Goal: Task Accomplishment & Management: Use online tool/utility

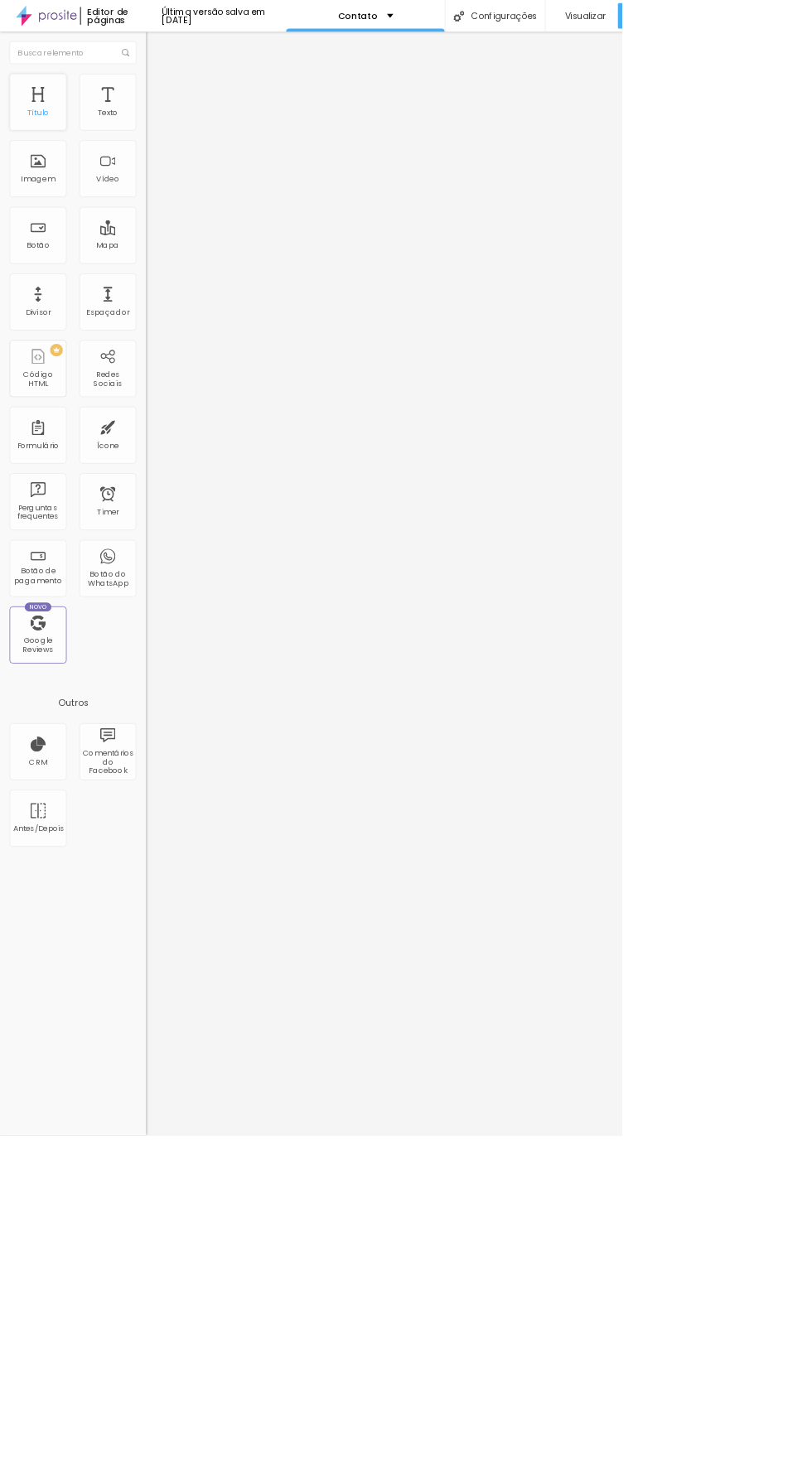
click at [57, 129] on div "Título" at bounding box center [49, 133] width 74 height 74
click at [63, 197] on div "Imagem" at bounding box center [49, 220] width 74 height 74
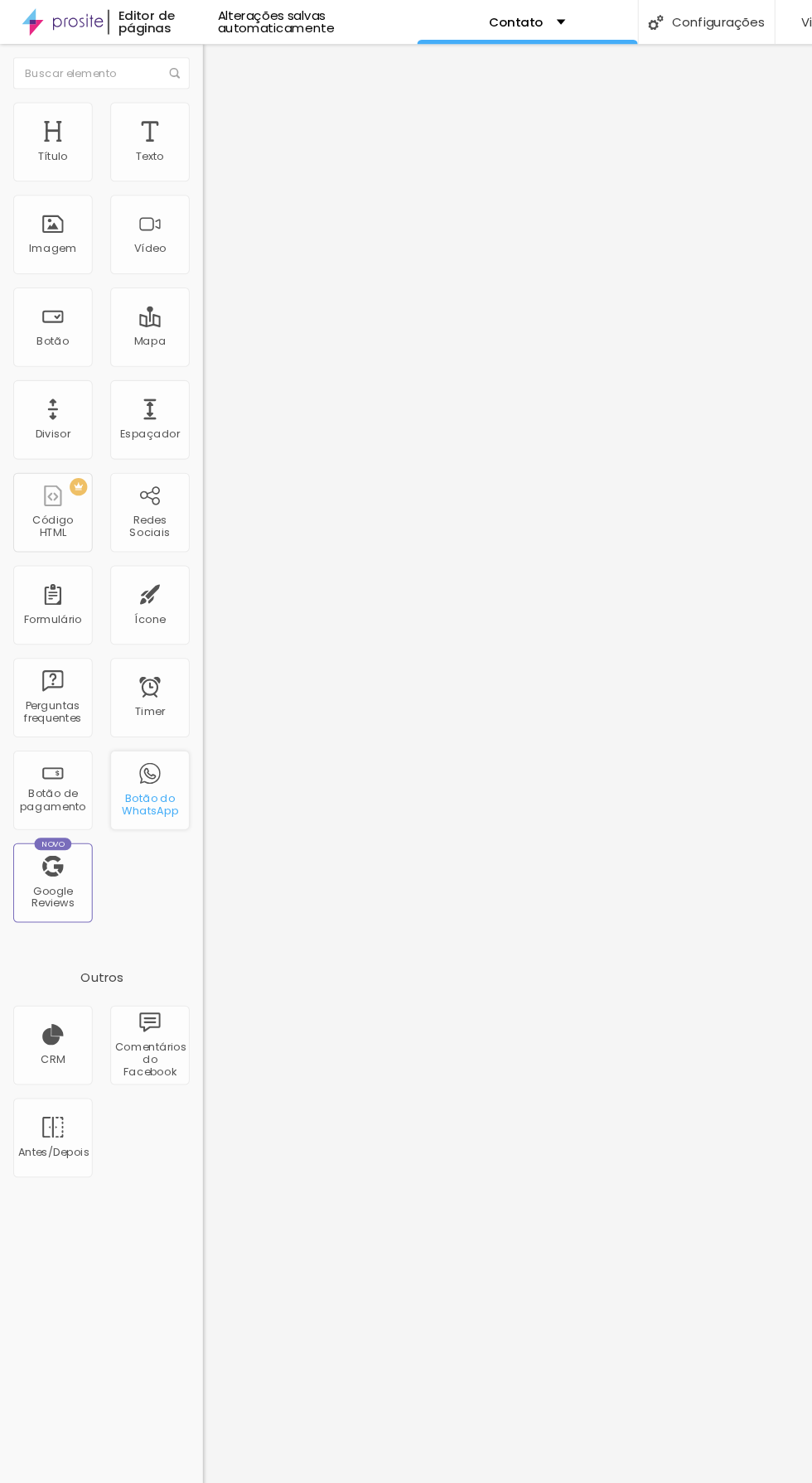
click at [142, 734] on div "Botão do WhatsApp" at bounding box center [141, 742] width 74 height 74
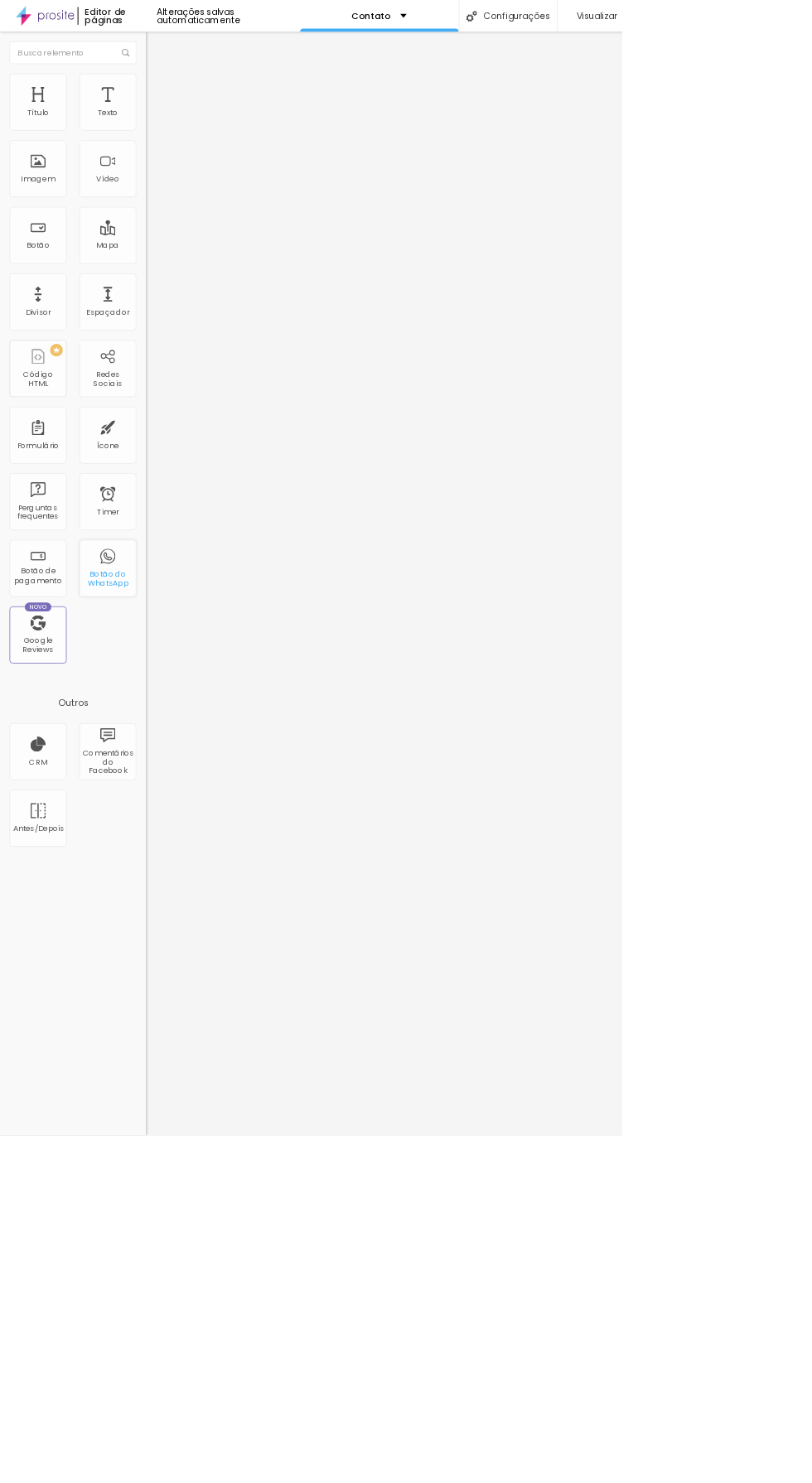
click at [149, 757] on div "Botão do WhatsApp" at bounding box center [141, 756] width 66 height 24
click at [152, 752] on div "Botão do WhatsApp" at bounding box center [141, 756] width 66 height 24
click at [153, 757] on div "Botão do WhatsApp" at bounding box center [141, 756] width 66 height 24
click at [65, 735] on div "Botão de pagamento" at bounding box center [49, 742] width 74 height 74
click at [138, 725] on div "Botão do WhatsApp" at bounding box center [141, 742] width 74 height 74
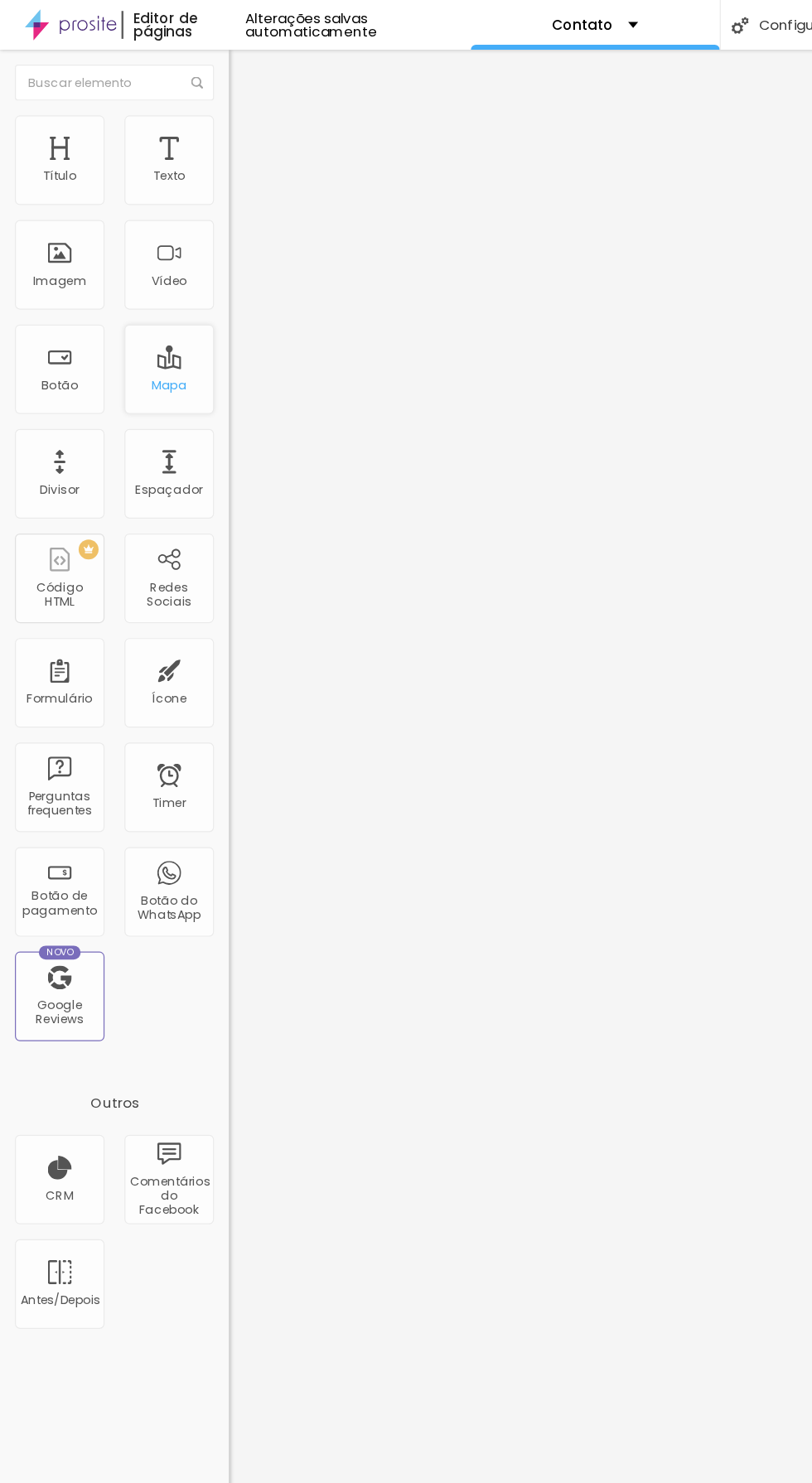
click at [148, 315] on div "Mapa" at bounding box center [141, 320] width 30 height 11
click at [191, 155] on input "Alboom Brasil" at bounding box center [290, 147] width 198 height 16
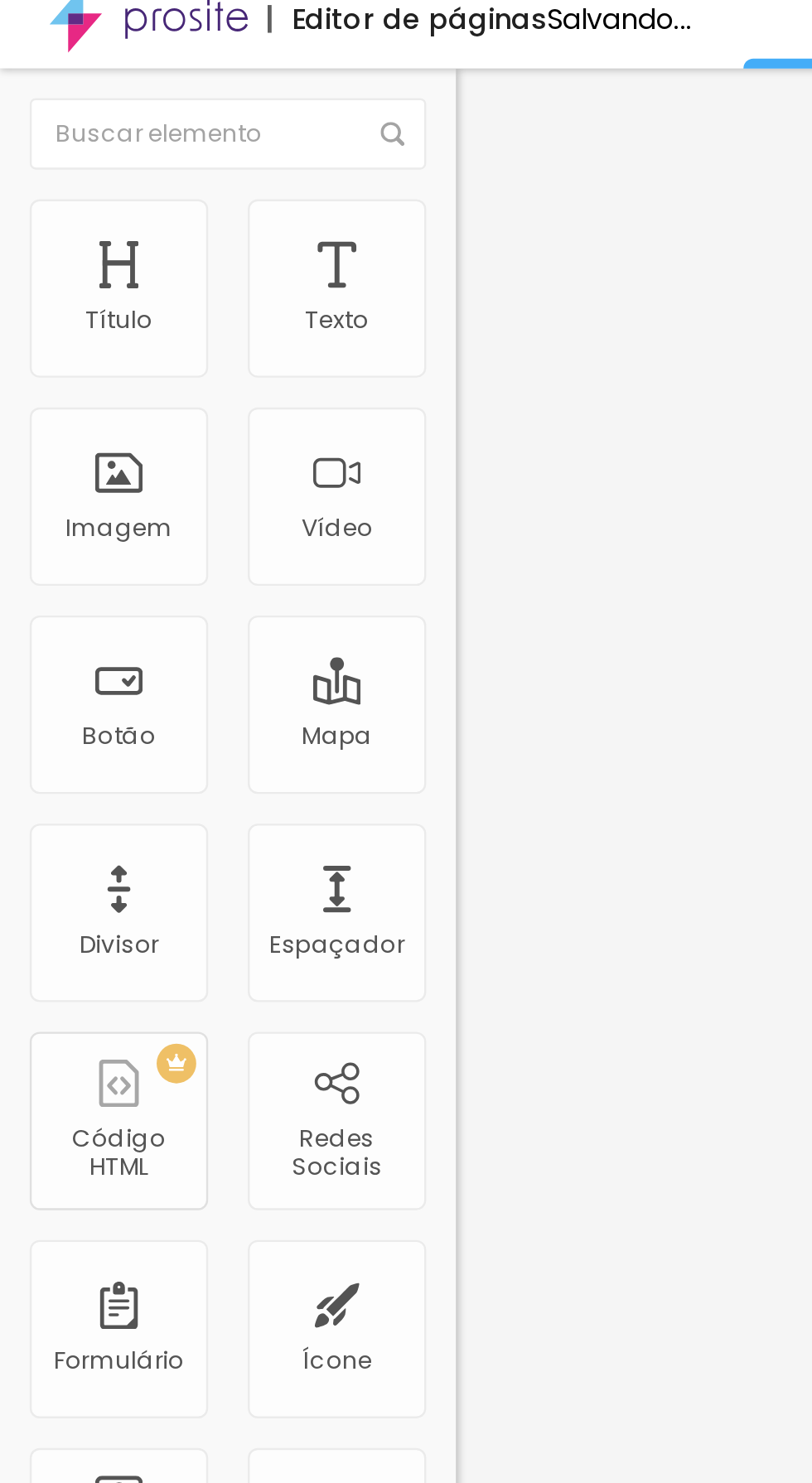
type input "Alb"
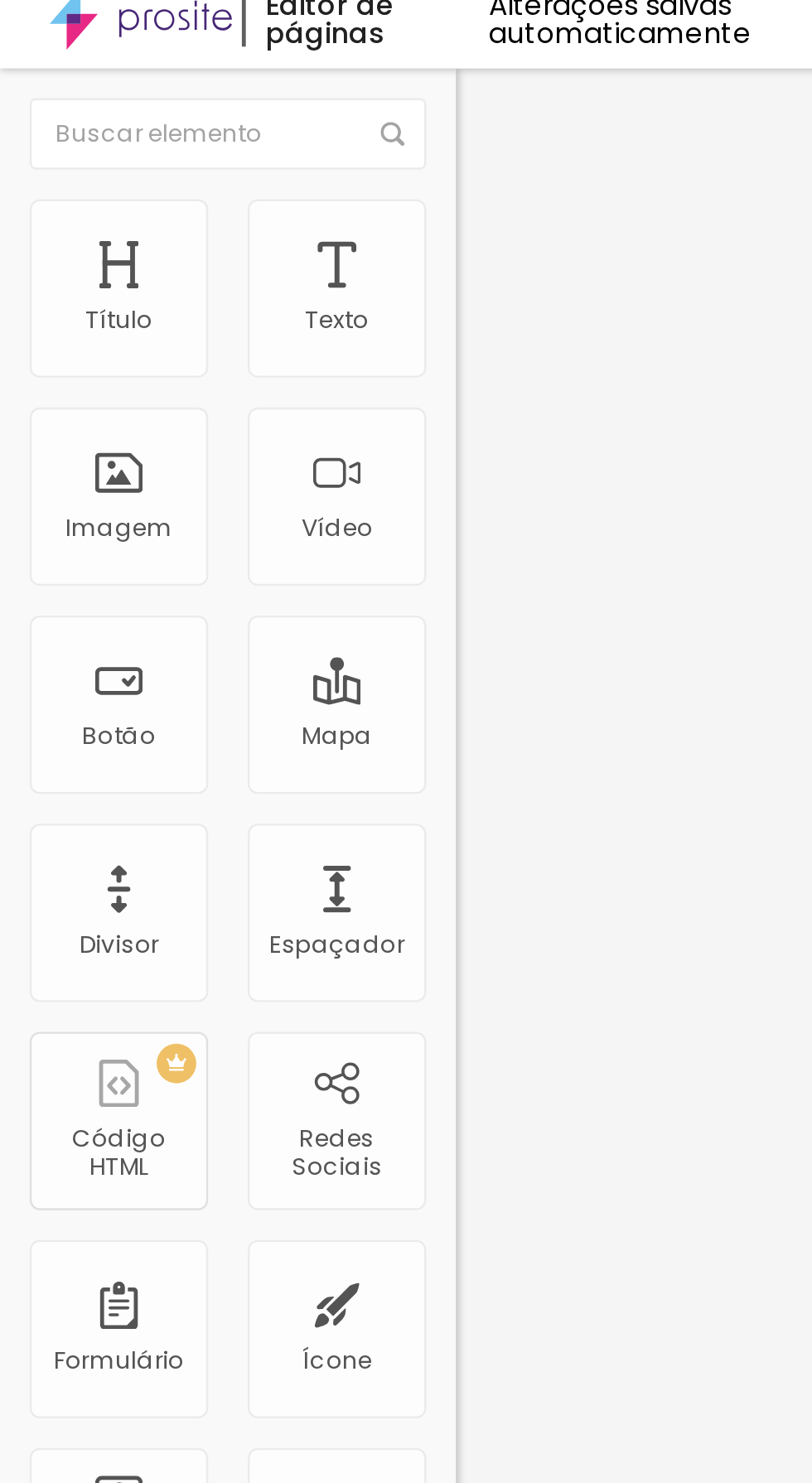
type input "Romeirão"
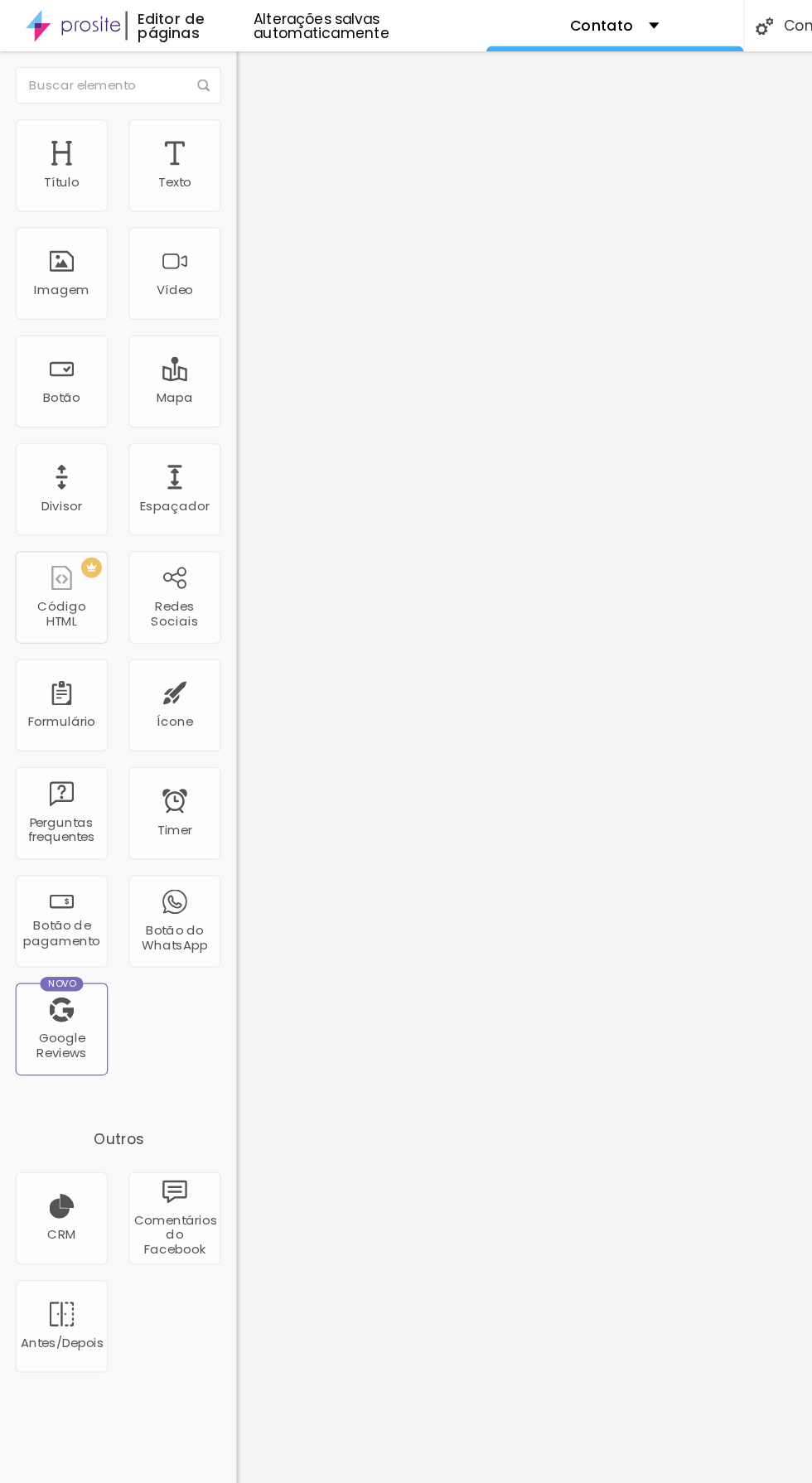
click at [191, 99] on img at bounding box center [198, 103] width 15 height 15
type input "85"
type input "75"
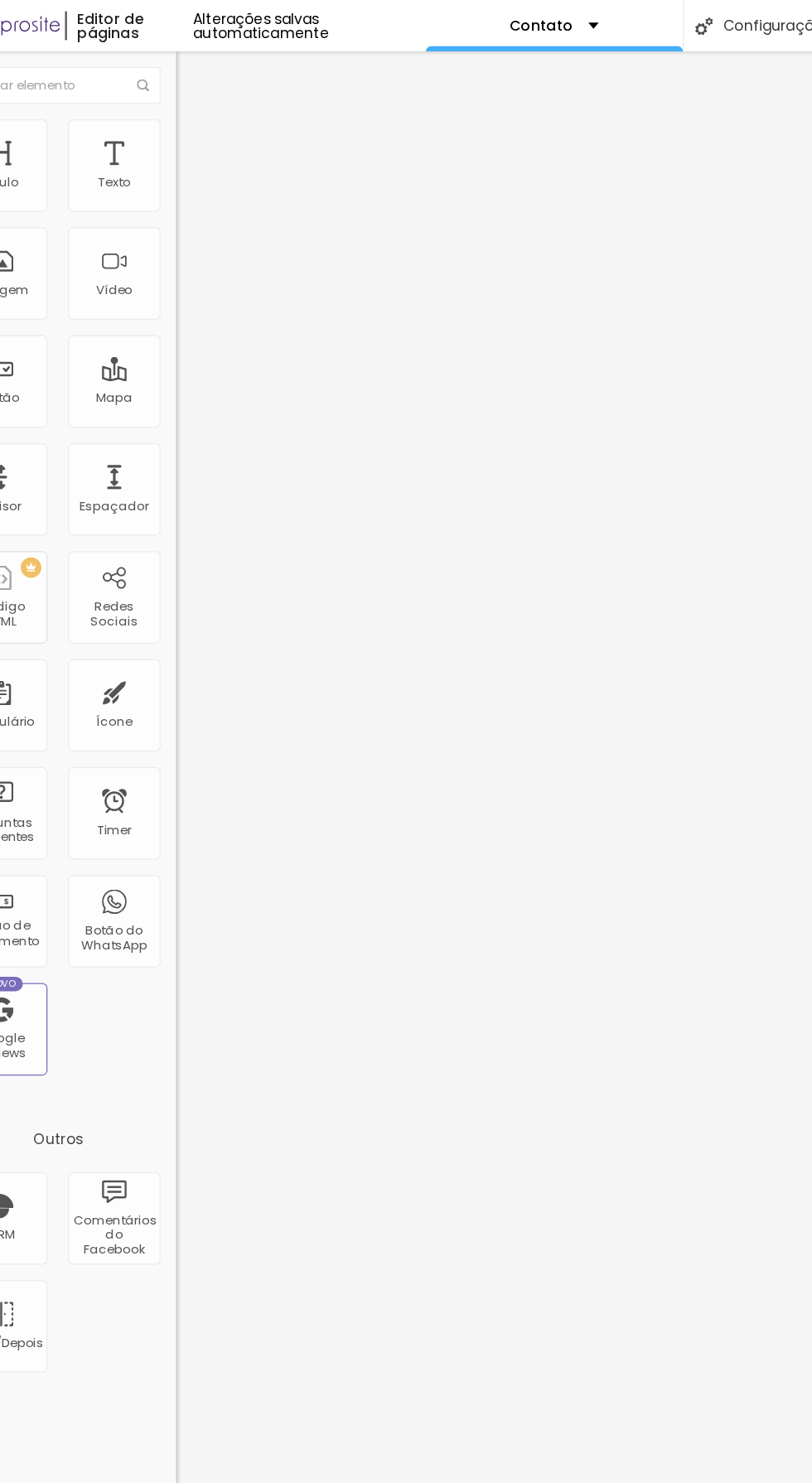
type input "80"
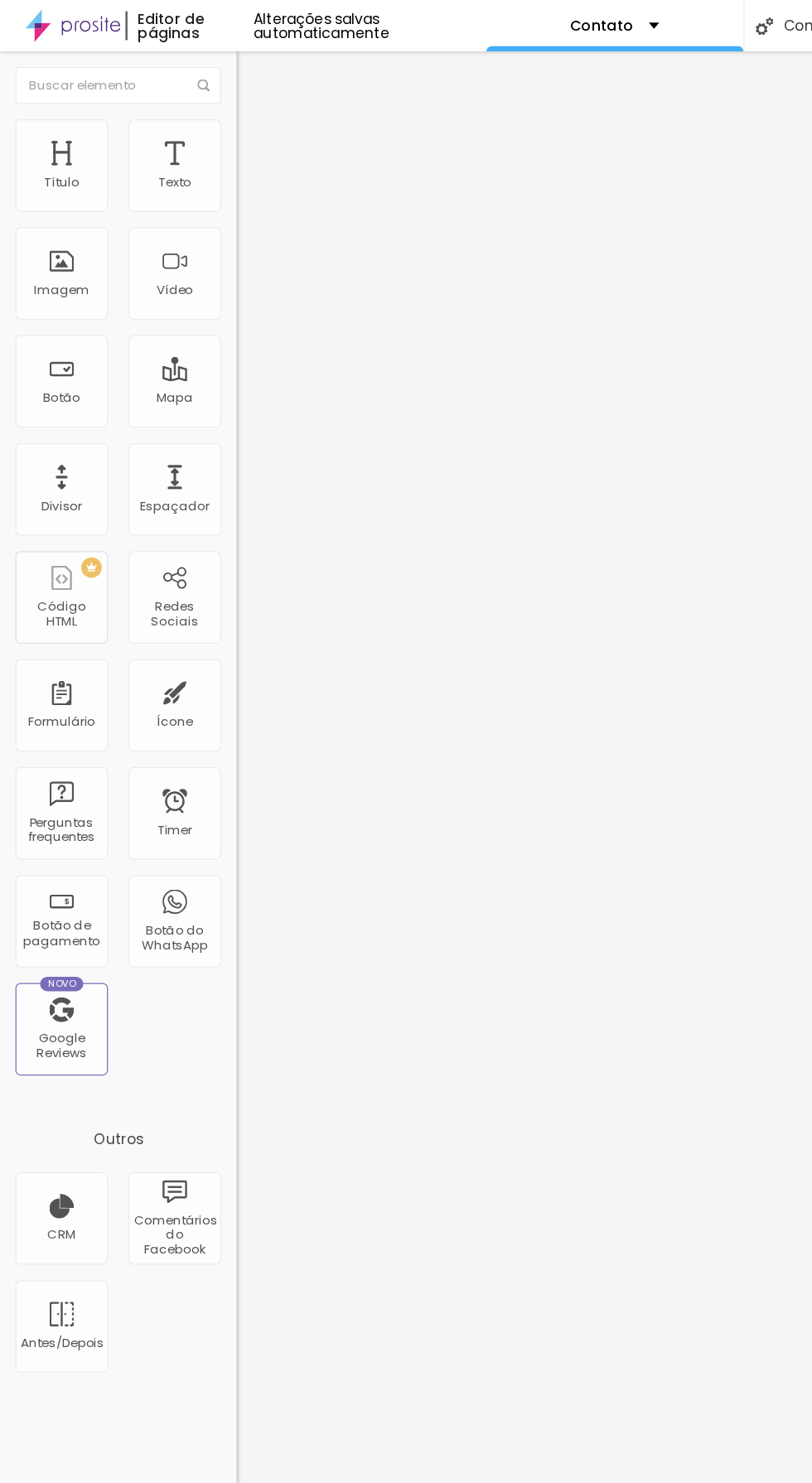
click at [205, 117] on span "Avançado" at bounding box center [232, 123] width 54 height 14
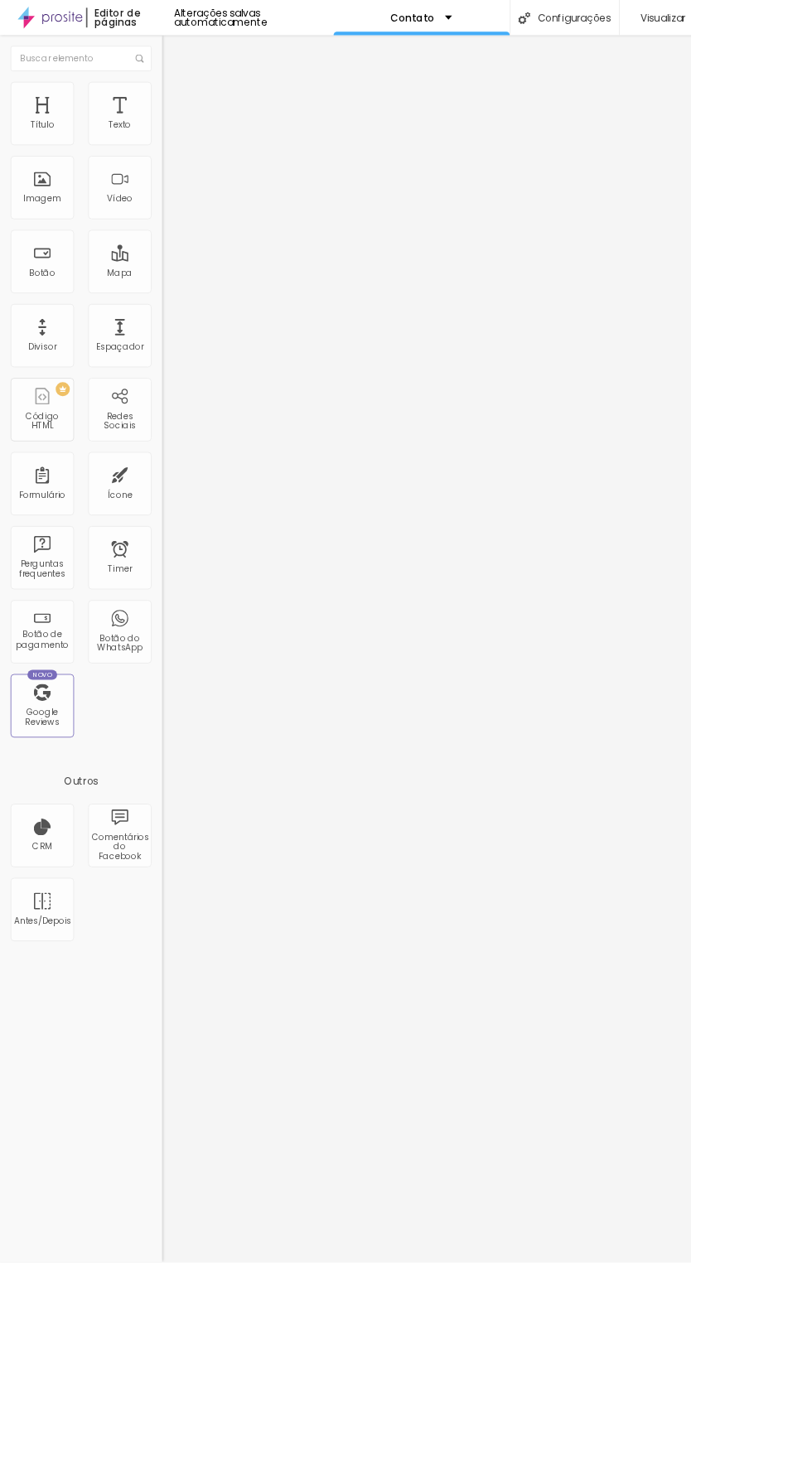
click at [203, 60] on div "Editar Mapa" at bounding box center [249, 60] width 93 height 13
click at [499, 39] on div "Contato" at bounding box center [495, 21] width 207 height 41
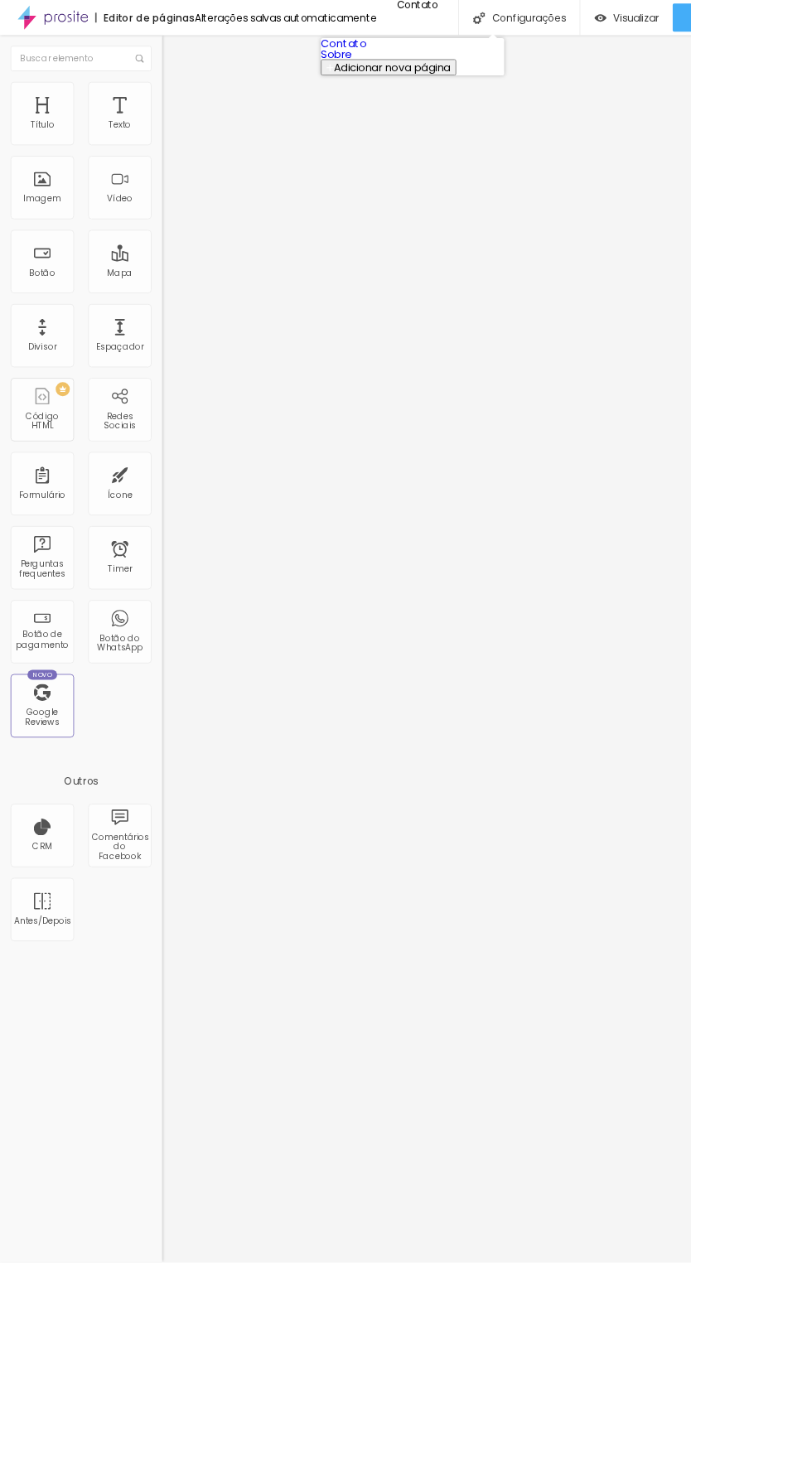
click at [413, 73] on link "Sobre" at bounding box center [395, 63] width 36 height 17
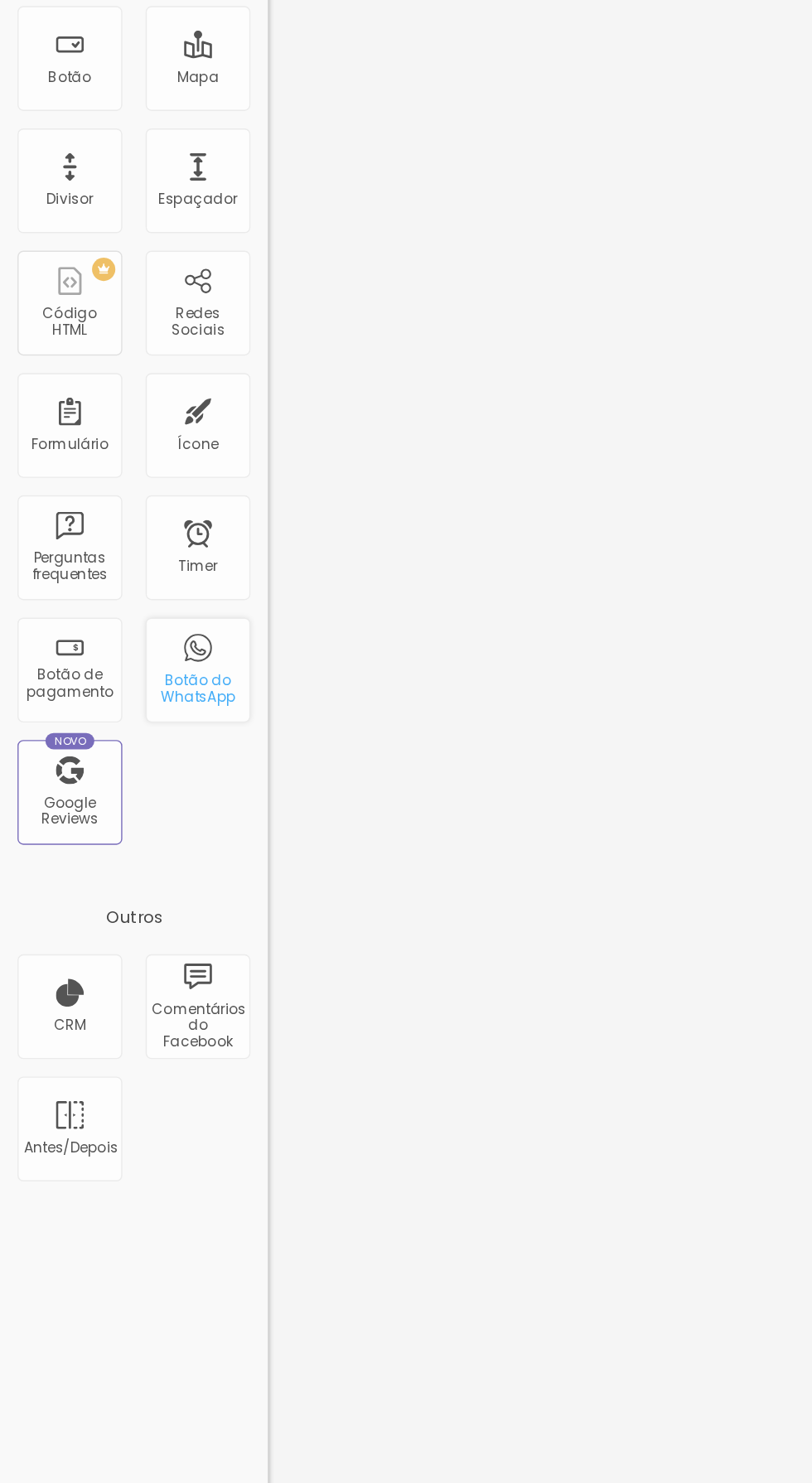
click at [142, 758] on div "Botão do WhatsApp" at bounding box center [141, 756] width 66 height 24
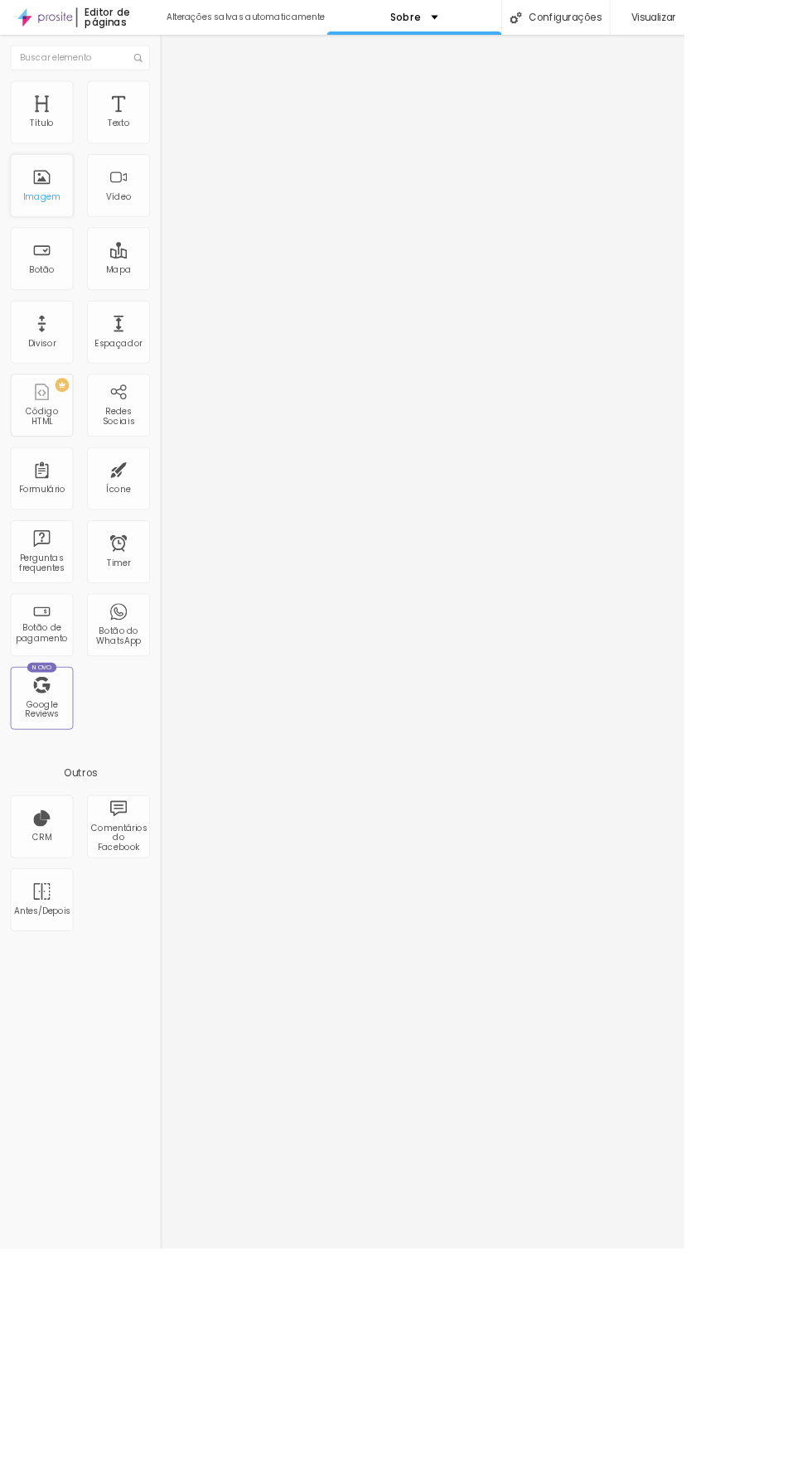
click at [77, 219] on div "Imagem" at bounding box center [49, 220] width 74 height 74
click at [63, 211] on div "Imagem" at bounding box center [49, 220] width 74 height 74
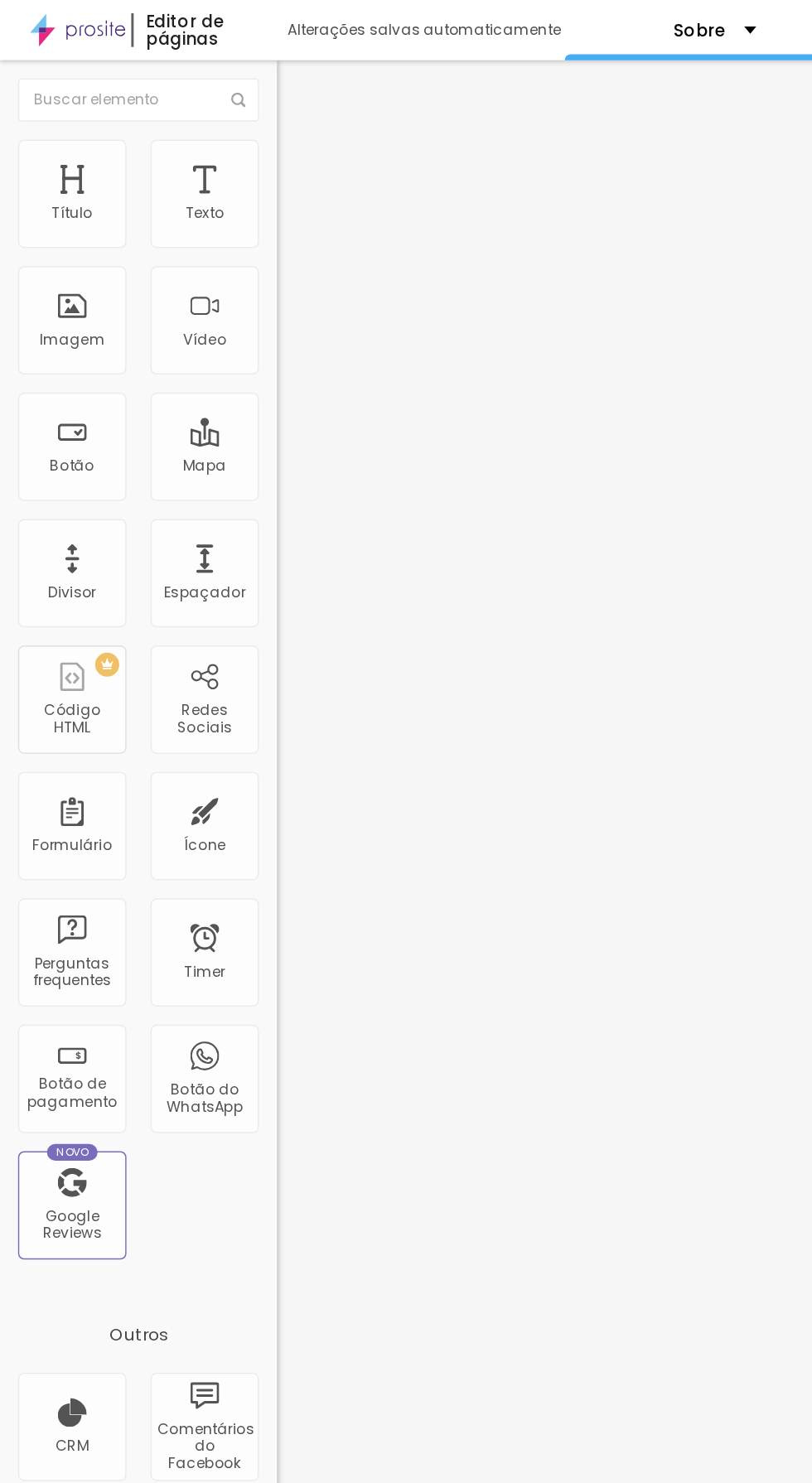
click at [191, 151] on img at bounding box center [196, 144] width 11 height 11
click at [191, 113] on li "Estilo" at bounding box center [286, 104] width 191 height 16
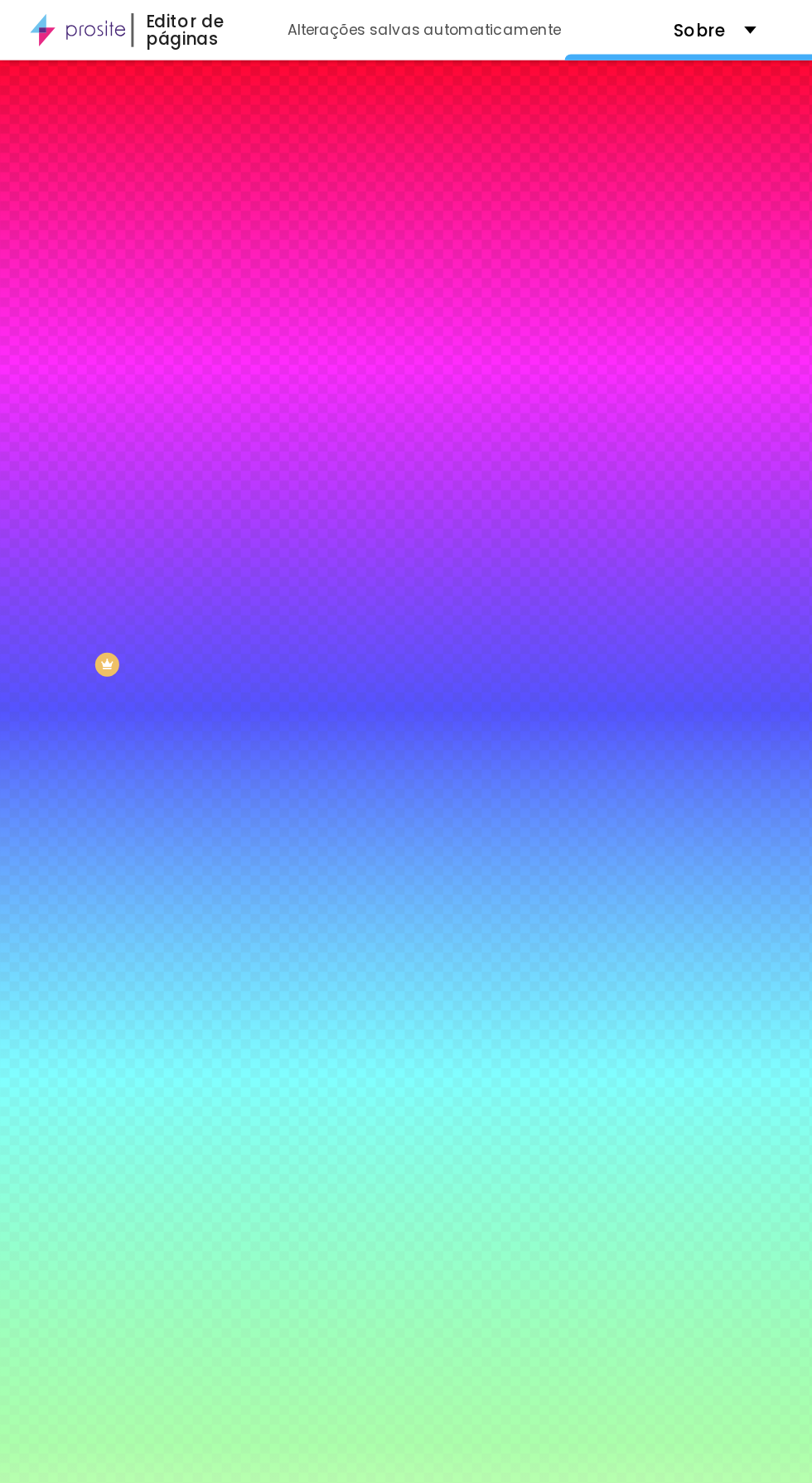
click at [191, 92] on li "Conteúdo" at bounding box center [286, 87] width 191 height 16
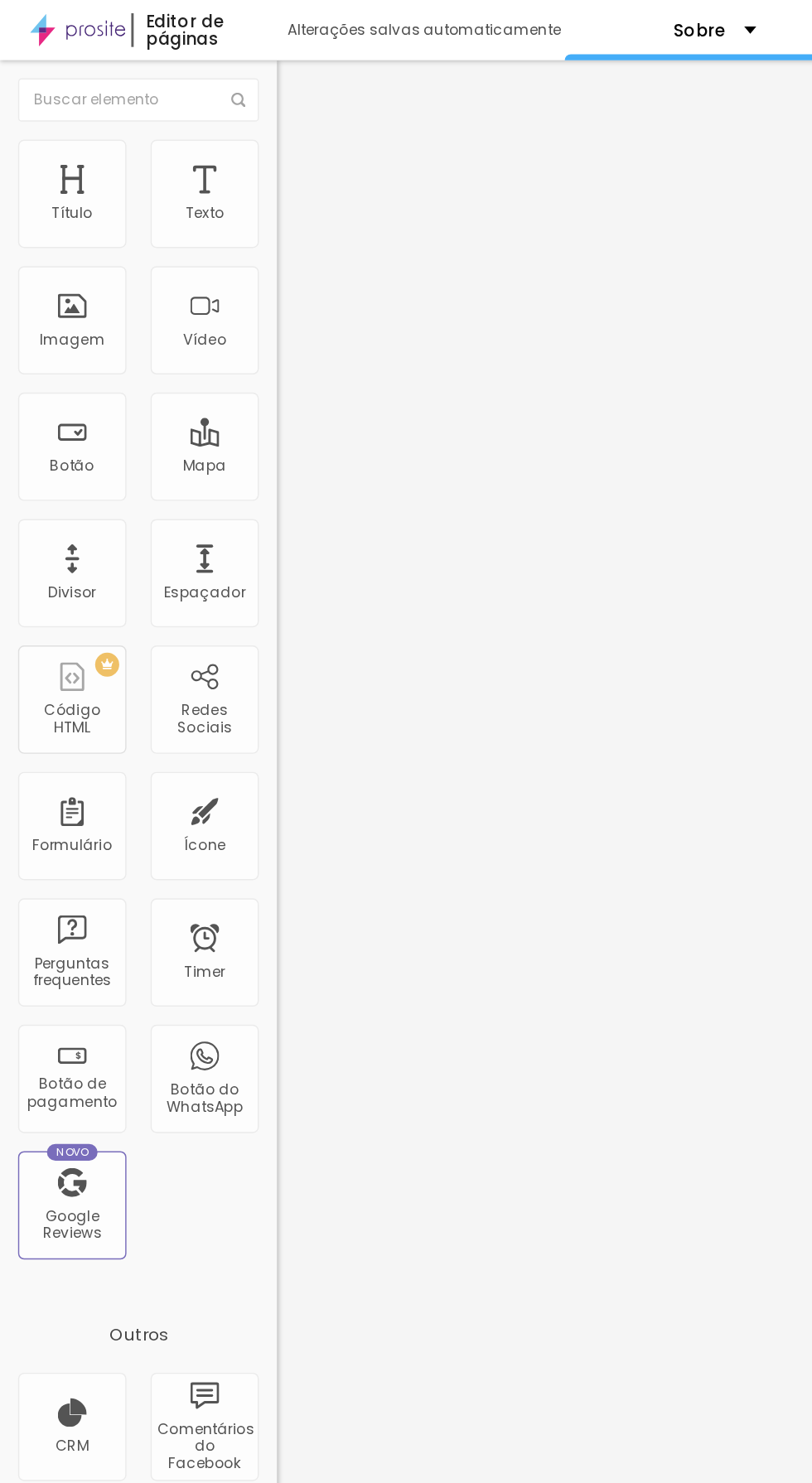
click at [191, 151] on img at bounding box center [196, 144] width 11 height 11
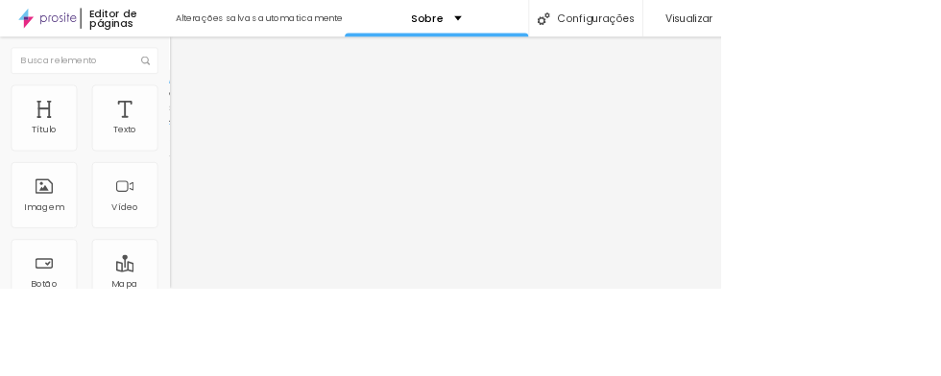
click at [221, 175] on img at bounding box center [227, 167] width 13 height 13
click at [221, 197] on img at bounding box center [227, 198] width 13 height 13
click at [221, 190] on img at bounding box center [227, 183] width 13 height 13
click at [238, 113] on span "Conteúdo" at bounding box center [268, 105] width 60 height 16
click at [221, 131] on li "Avançado" at bounding box center [331, 140] width 221 height 19
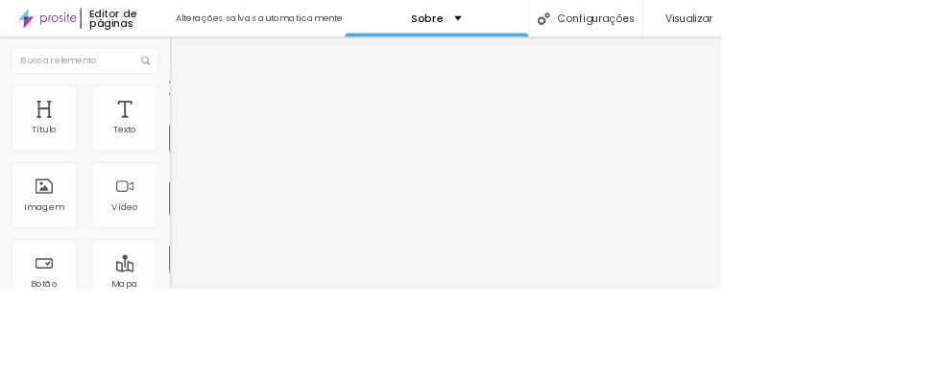
click at [238, 132] on span "Estilo" at bounding box center [253, 124] width 30 height 16
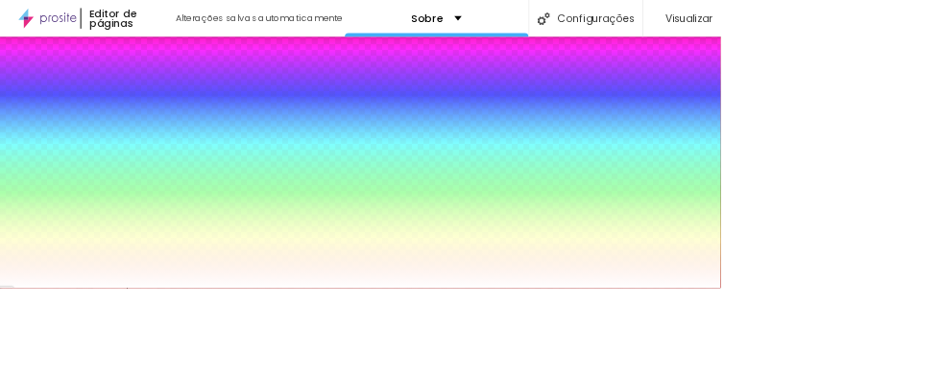
click at [238, 113] on span "Conteúdo" at bounding box center [268, 105] width 60 height 16
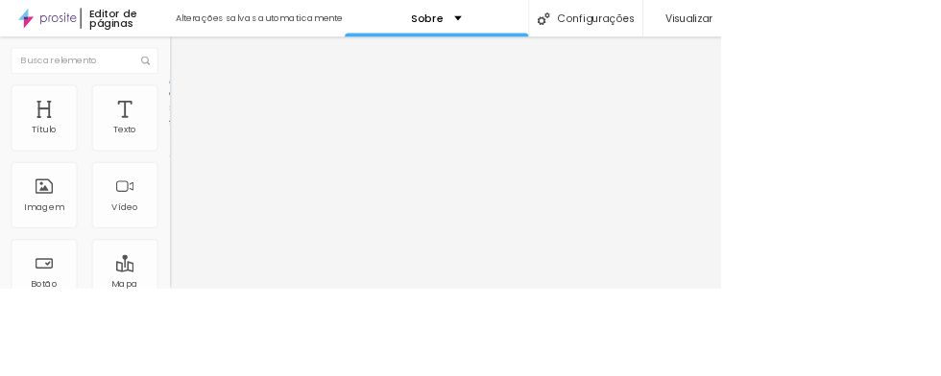
click at [221, 76] on button "Editar Coluna" at bounding box center [331, 70] width 221 height 44
click at [63, 251] on div "Imagem" at bounding box center [57, 255] width 86 height 86
click at [37, 249] on div "Imagem" at bounding box center [57, 255] width 86 height 86
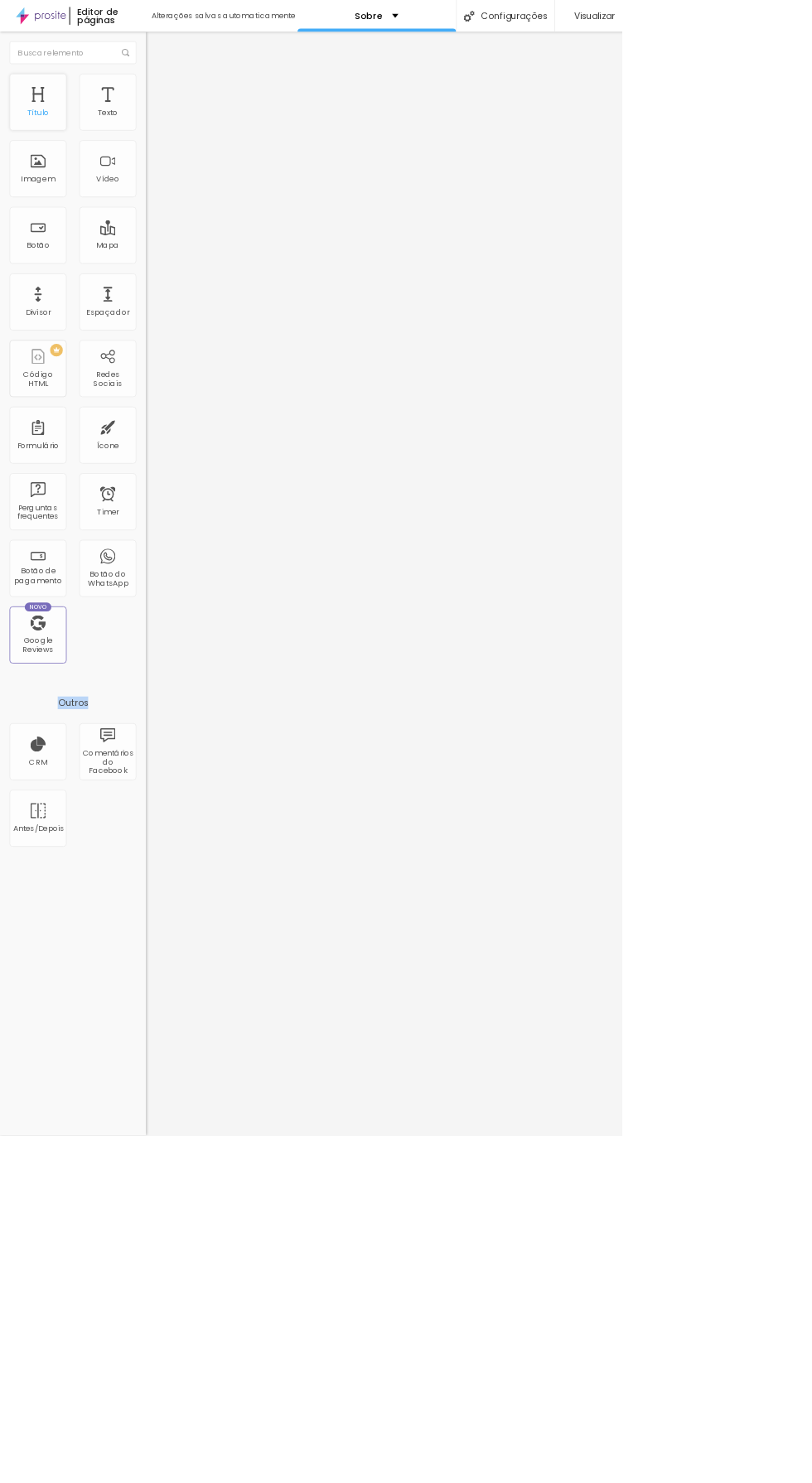
click at [49, 146] on div "Título" at bounding box center [49, 146] width 28 height 11
click at [191, 129] on li "Avançado" at bounding box center [286, 121] width 191 height 16
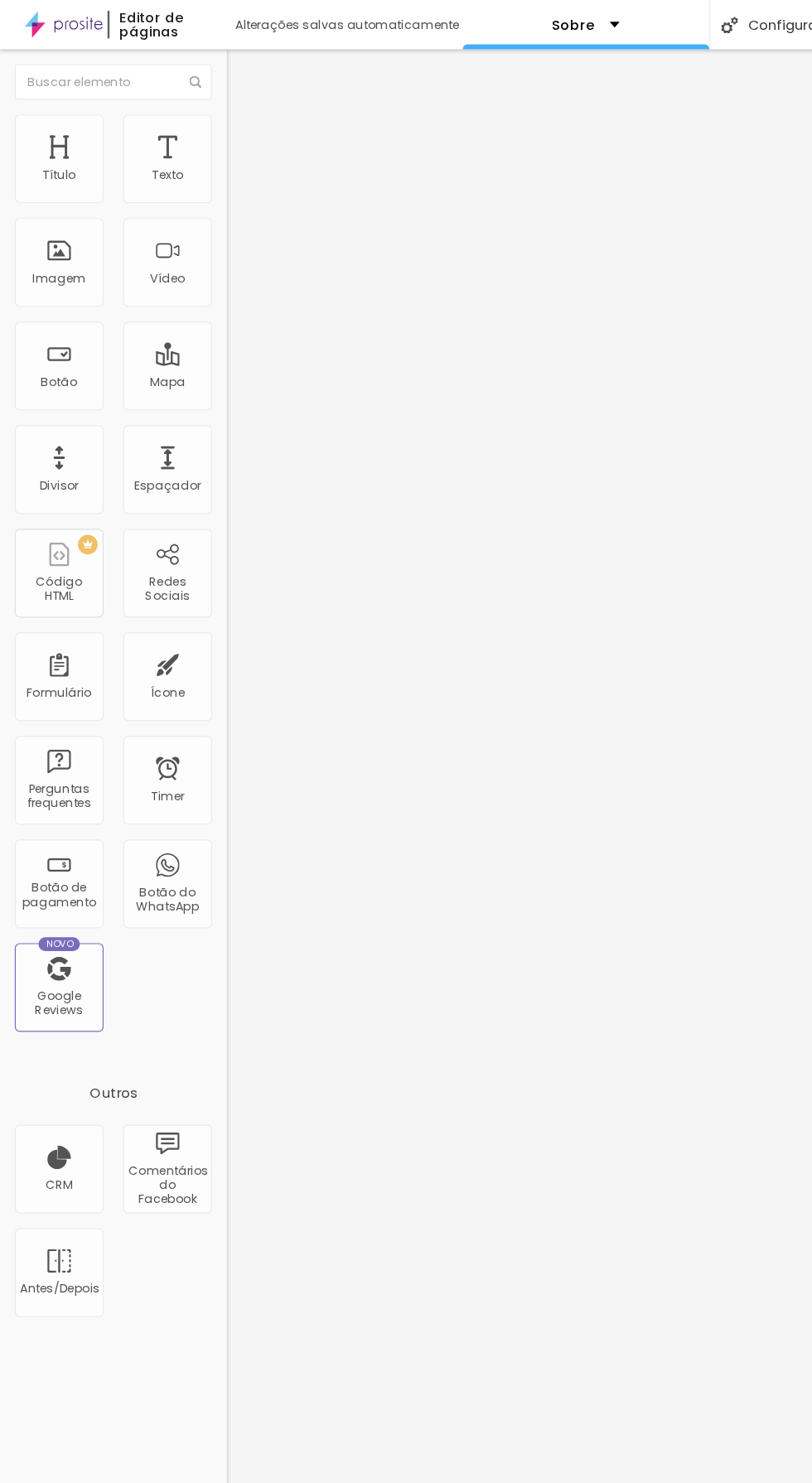
click at [191, 99] on img at bounding box center [198, 103] width 15 height 15
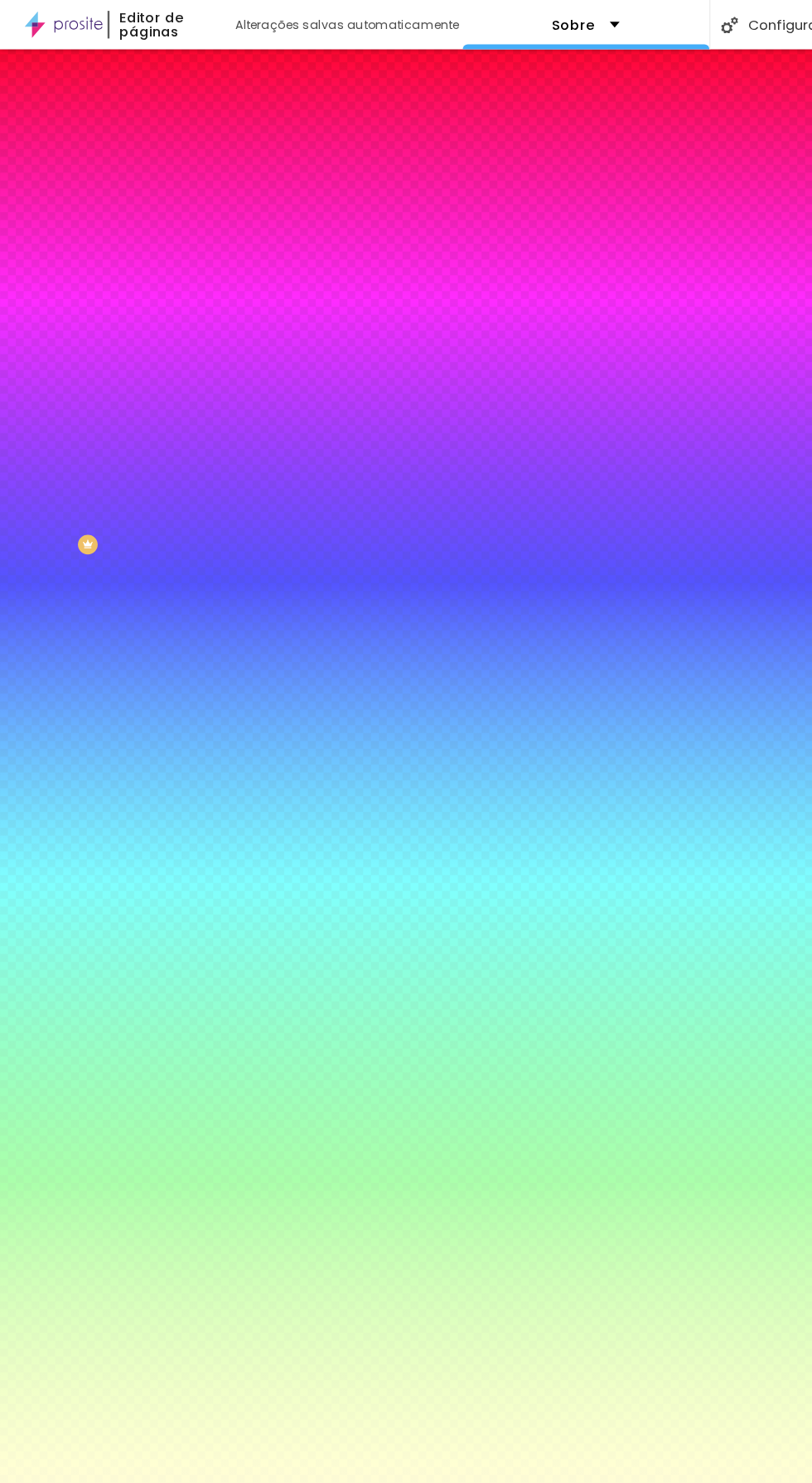
click at [205, 98] on span "Conteúdo" at bounding box center [231, 91] width 52 height 14
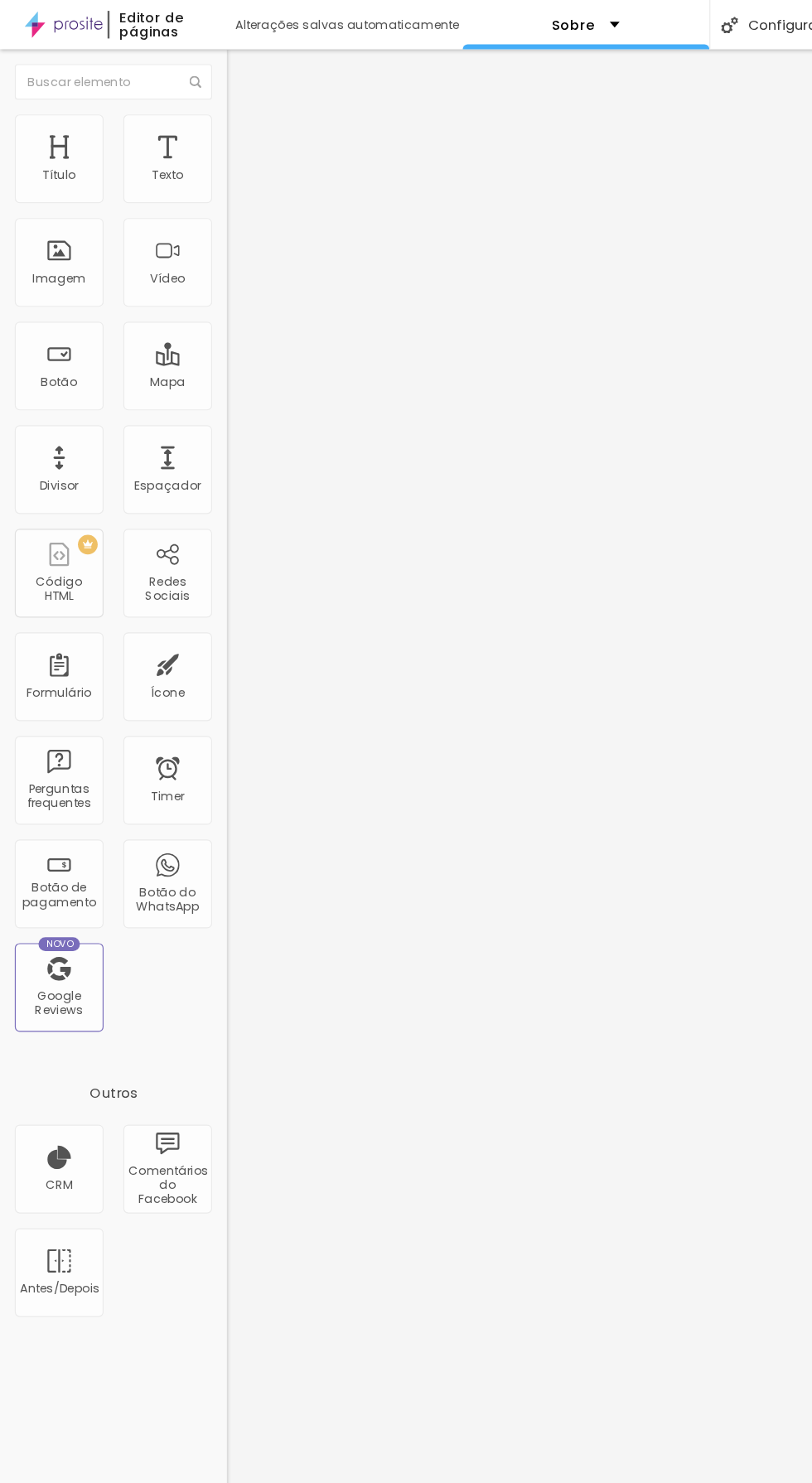
click at [203, 65] on img "button" at bounding box center [209, 60] width 13 height 13
click at [154, 479] on div "Redes Sociais" at bounding box center [141, 482] width 74 height 74
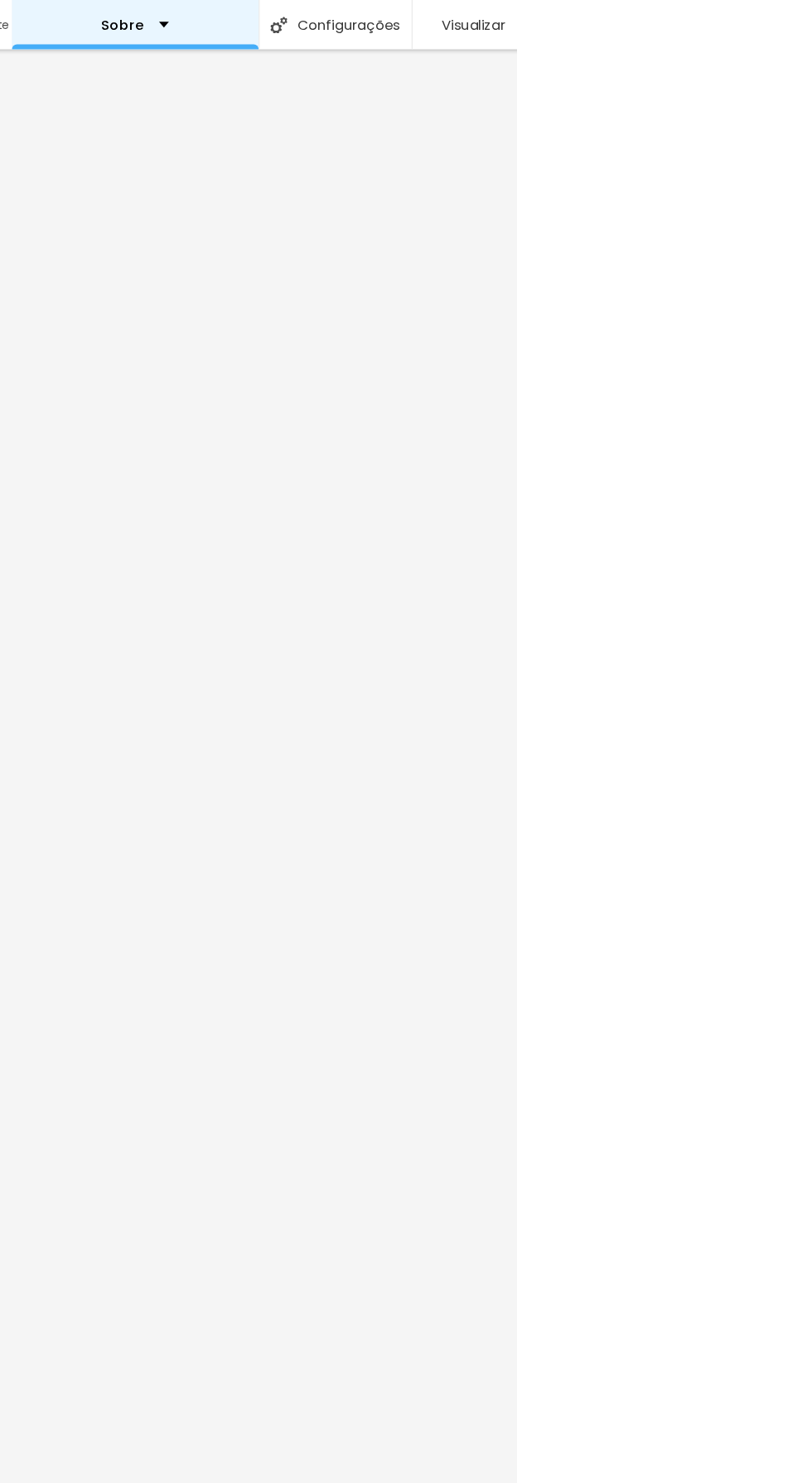
click at [525, 18] on div "Sobre" at bounding box center [492, 21] width 207 height 41
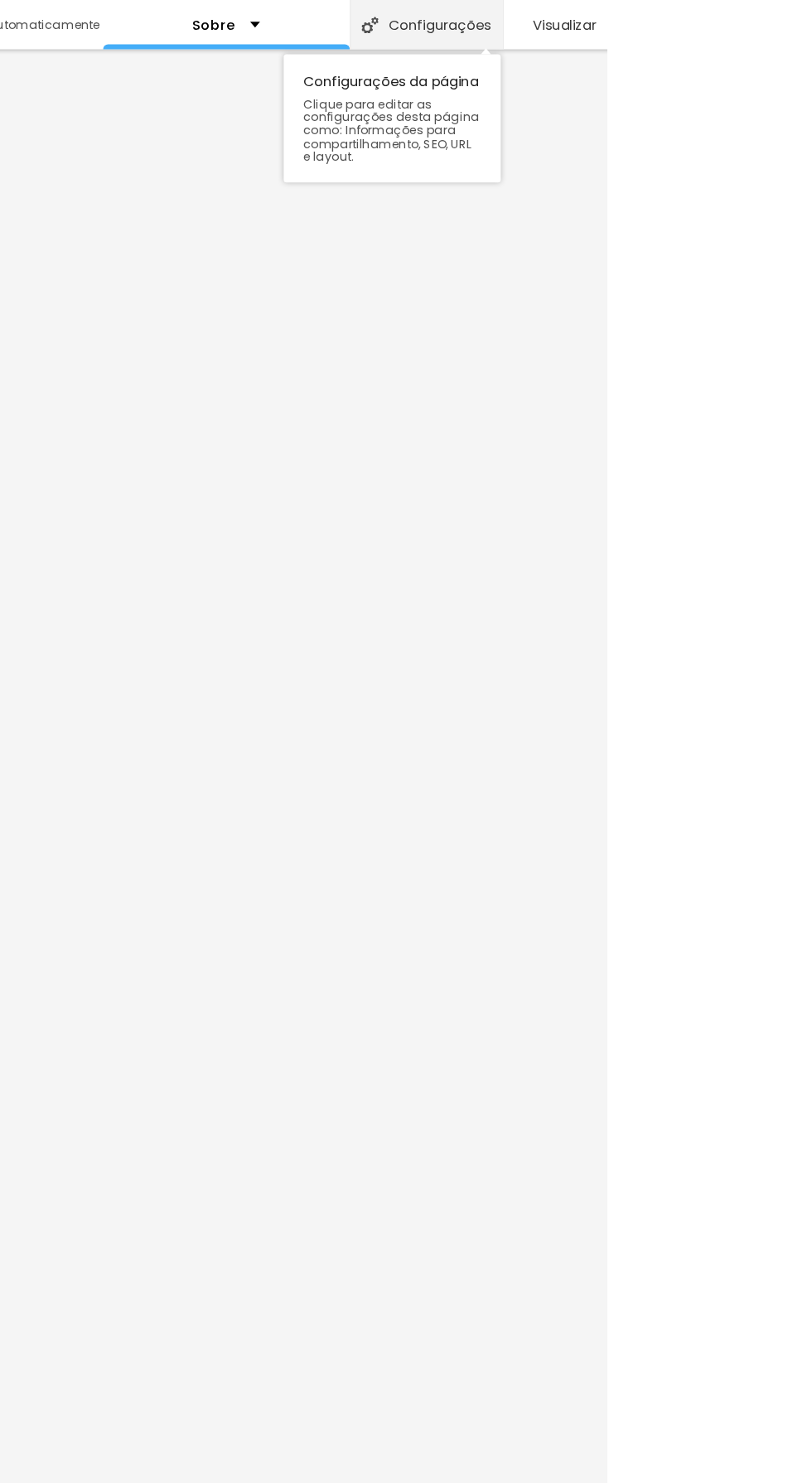
click at [687, 34] on div "Configurações" at bounding box center [659, 21] width 129 height 41
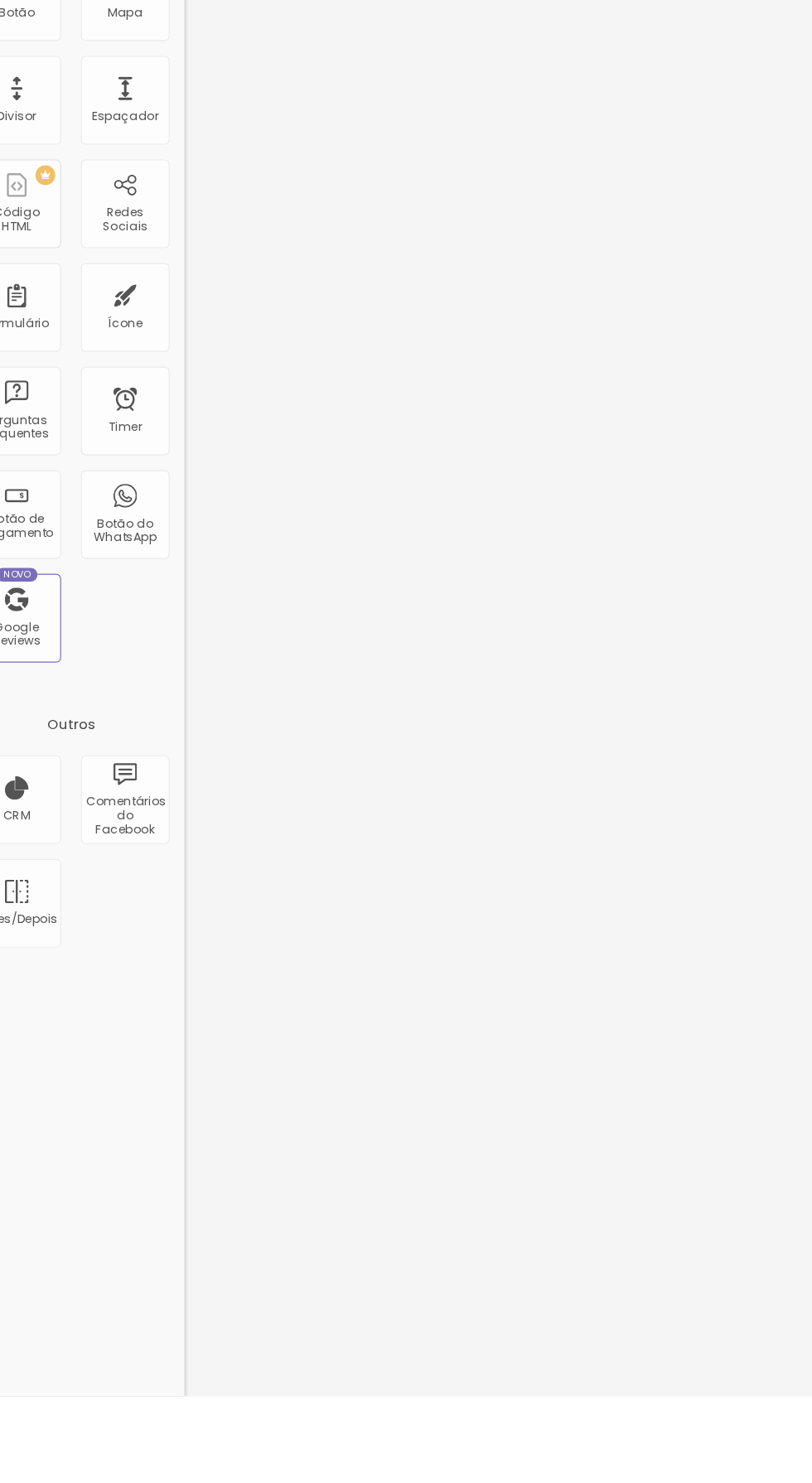
type input "S"
type input "DIEGOFLYMORE"
